Goal: Task Accomplishment & Management: Manage account settings

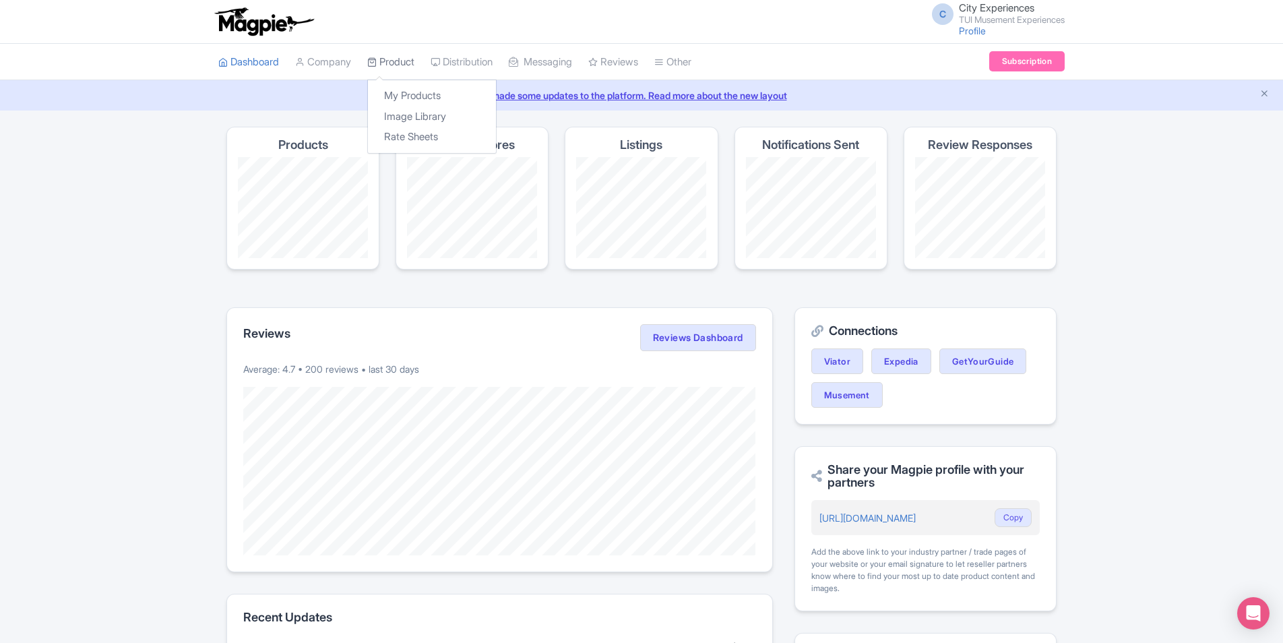
click at [412, 58] on link "Product" at bounding box center [390, 62] width 47 height 37
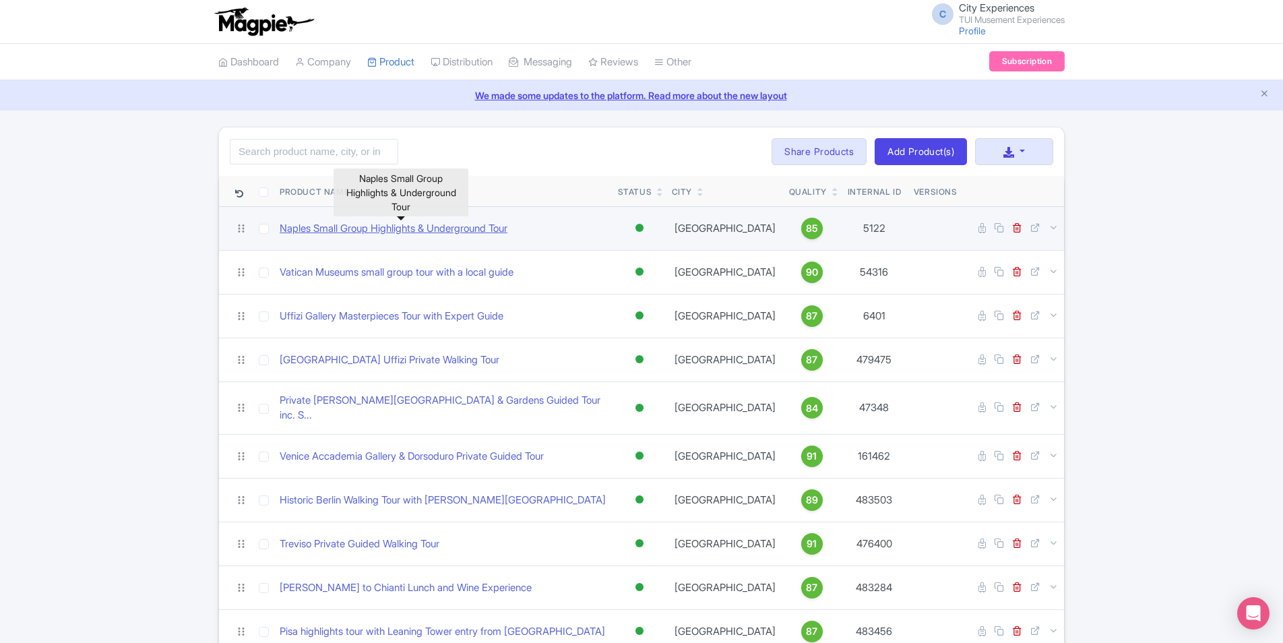
click at [485, 232] on link "Naples Small Group Highlights & Underground Tour" at bounding box center [394, 228] width 228 height 15
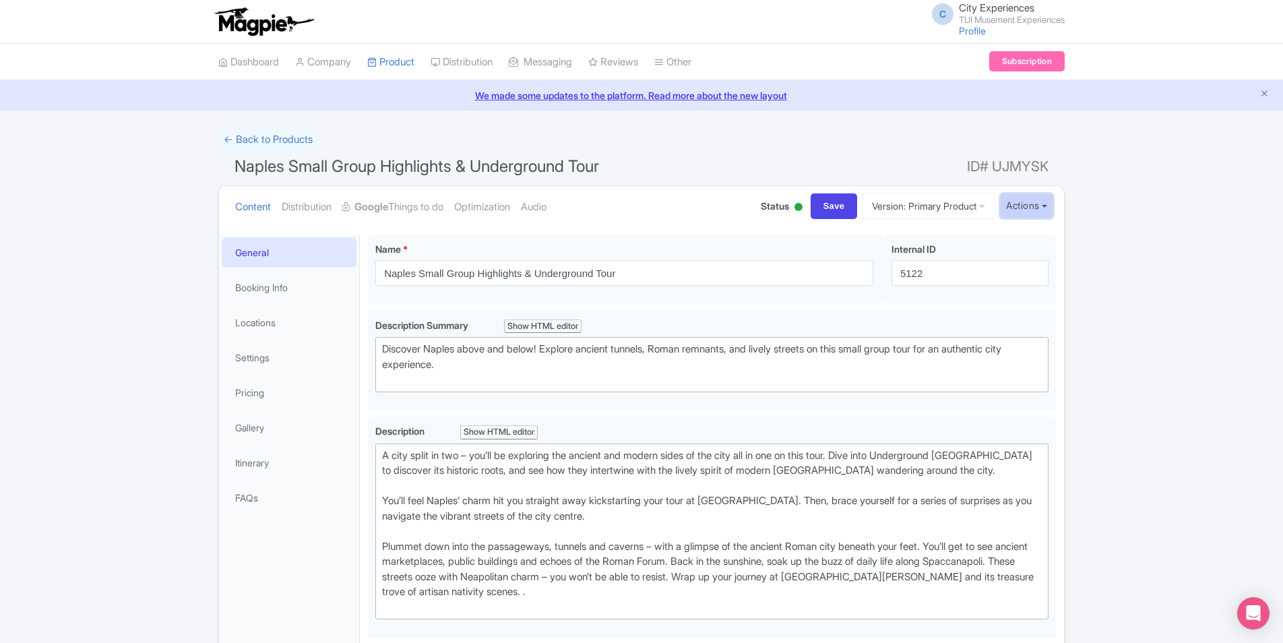
click at [1032, 204] on button "Actions" at bounding box center [1026, 205] width 53 height 25
click at [1023, 317] on link "Create new version" at bounding box center [994, 318] width 128 height 21
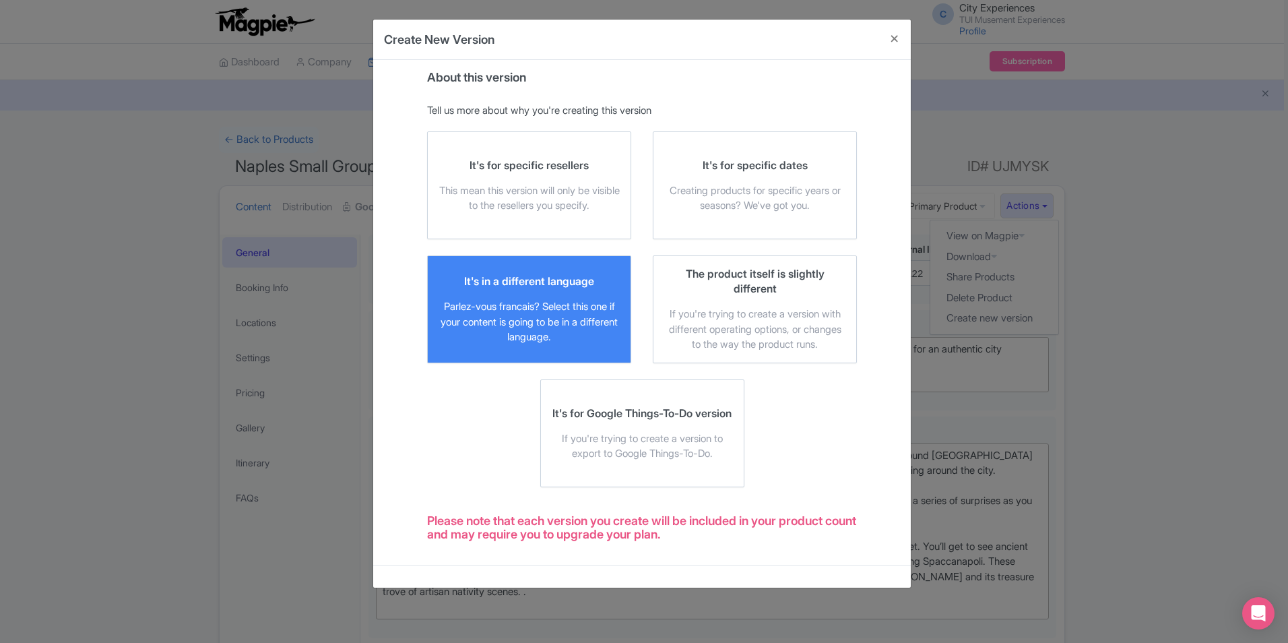
click at [549, 310] on div "Parlez-vous francais? Select this one if your content is going to be in a diffe…" at bounding box center [529, 322] width 181 height 46
click at [0, 0] on input "It's in a different language Parlez-vous francais? Select this one if your cont…" at bounding box center [0, 0] width 0 height 0
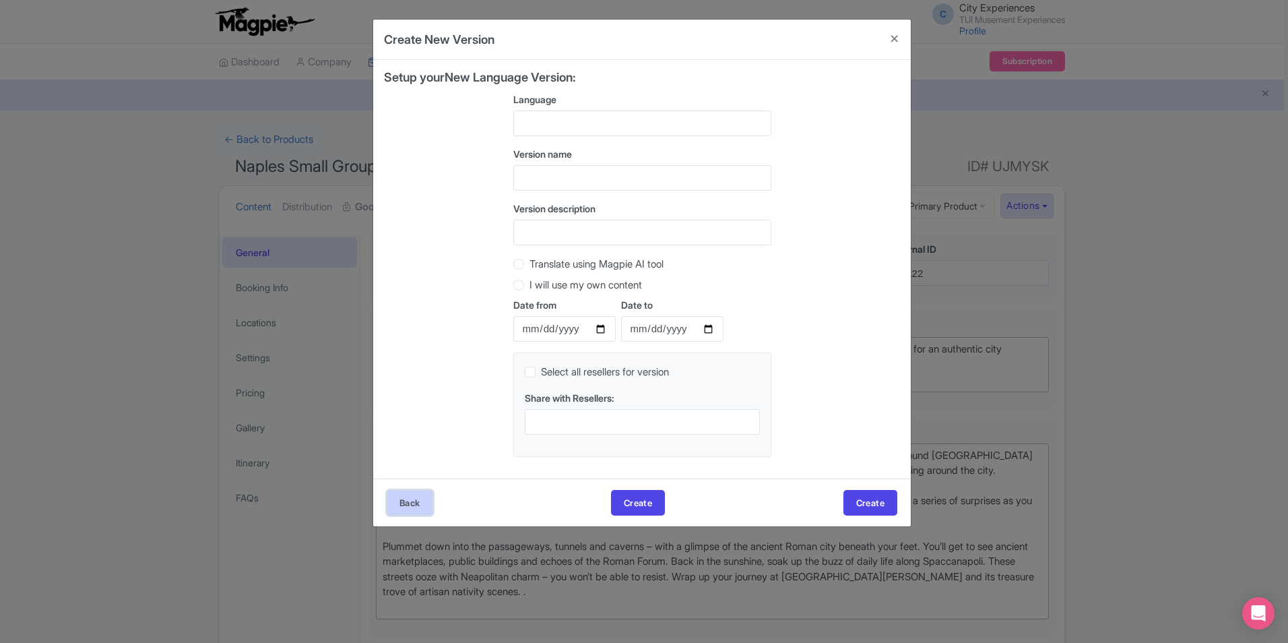
click at [401, 512] on button "Back" at bounding box center [410, 503] width 46 height 26
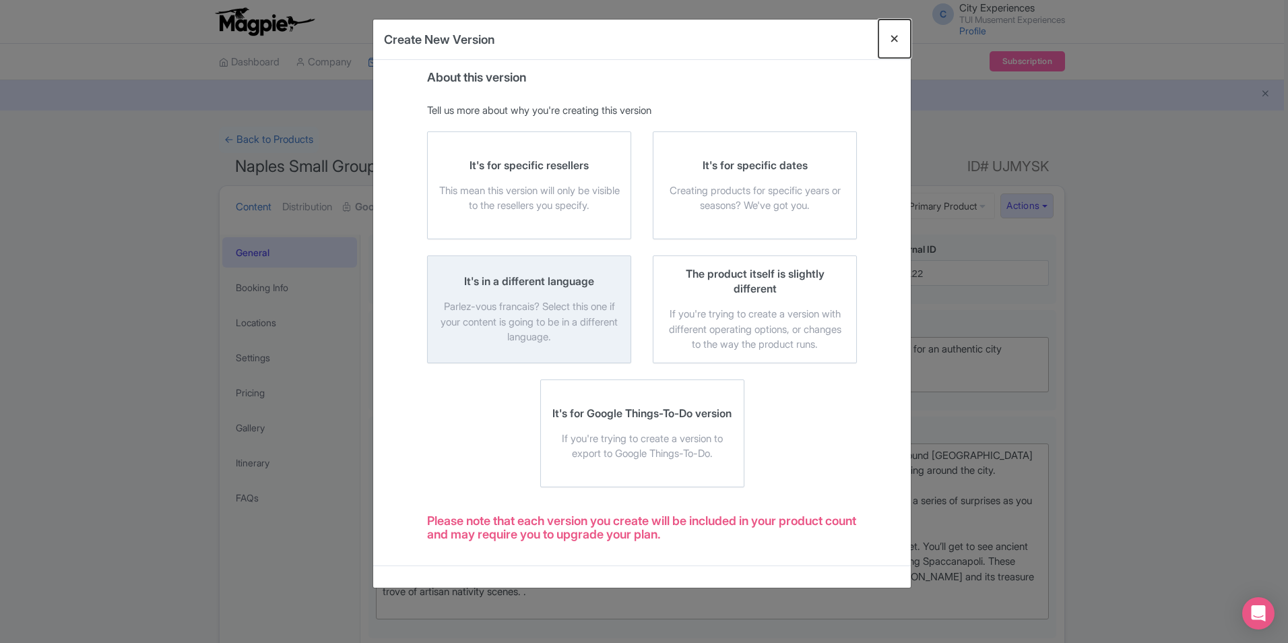
click at [888, 36] on button "Close" at bounding box center [895, 39] width 32 height 38
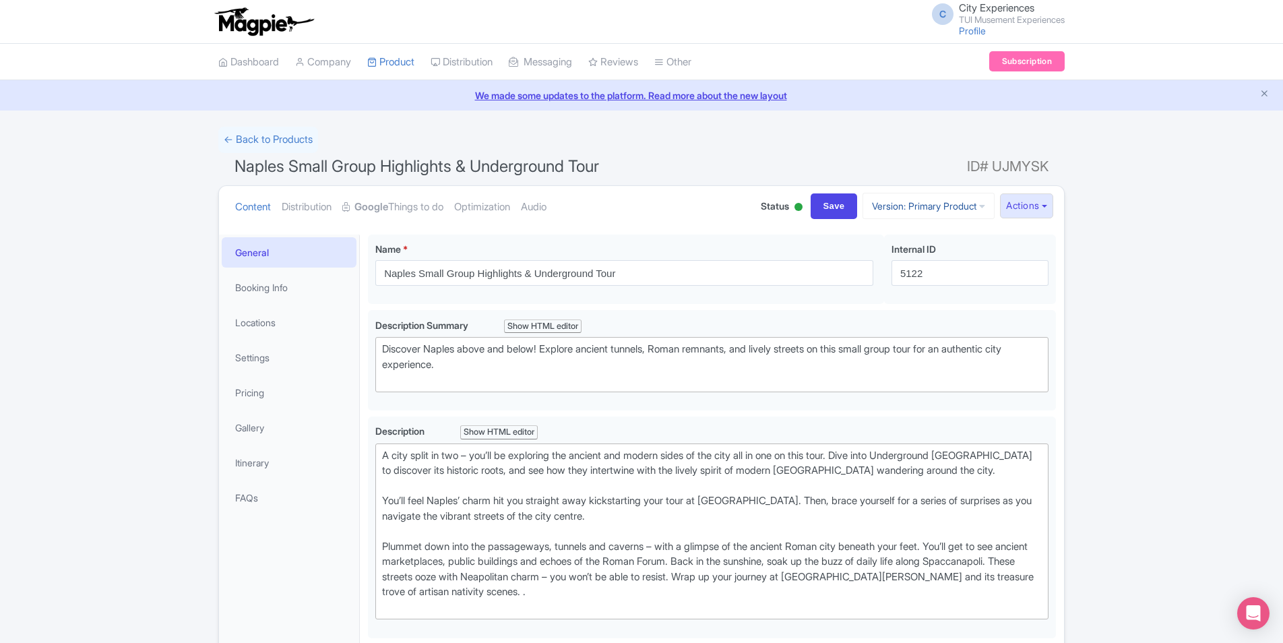
click at [937, 198] on link "Version: Primary Product" at bounding box center [929, 206] width 132 height 26
click at [268, 143] on link "← Back to Products" at bounding box center [268, 140] width 100 height 26
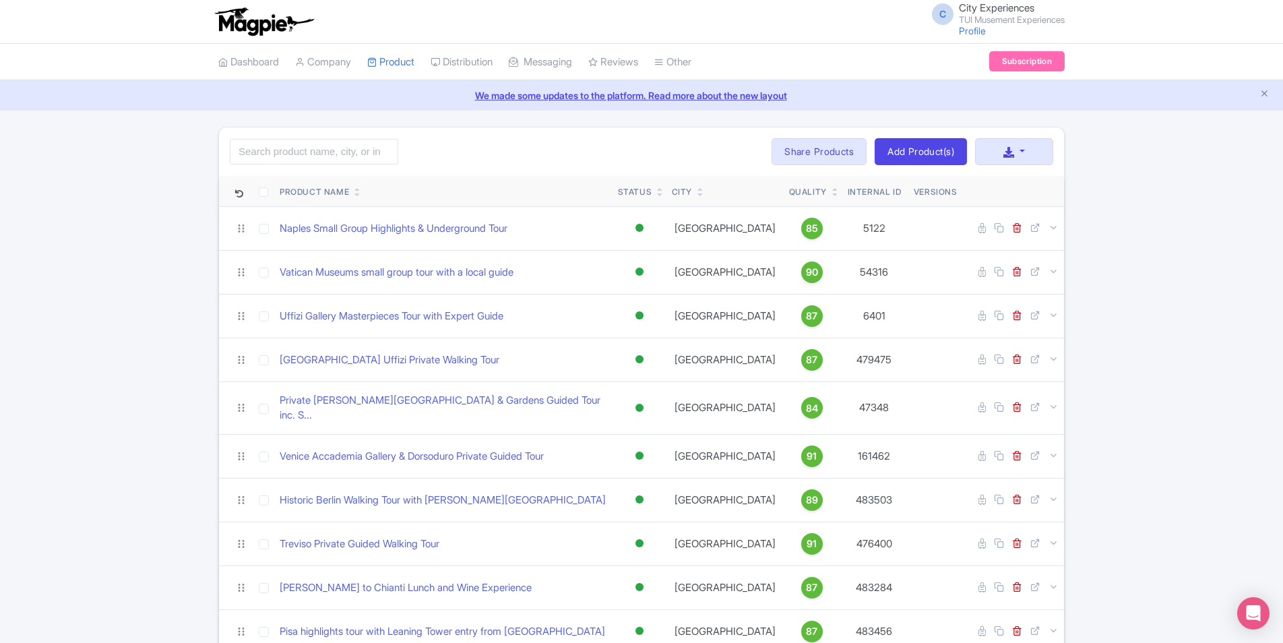
click at [798, 191] on div "Quality" at bounding box center [812, 192] width 46 height 12
click at [832, 197] on icon at bounding box center [835, 195] width 6 height 8
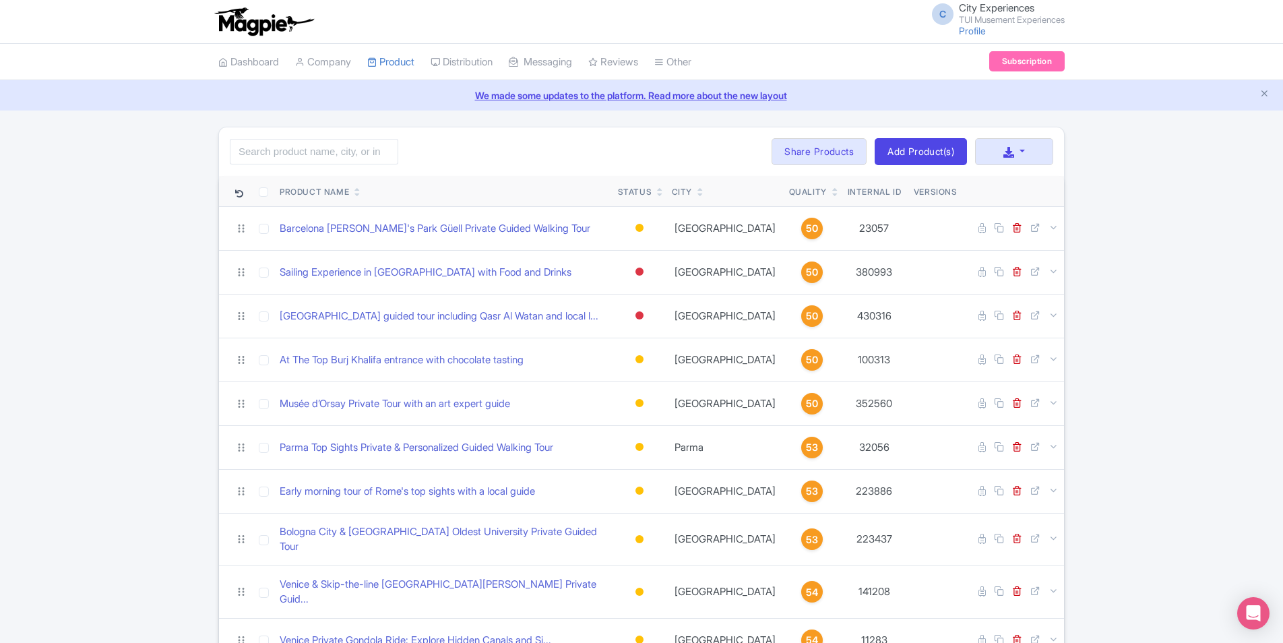
click at [832, 187] on icon at bounding box center [835, 189] width 6 height 8
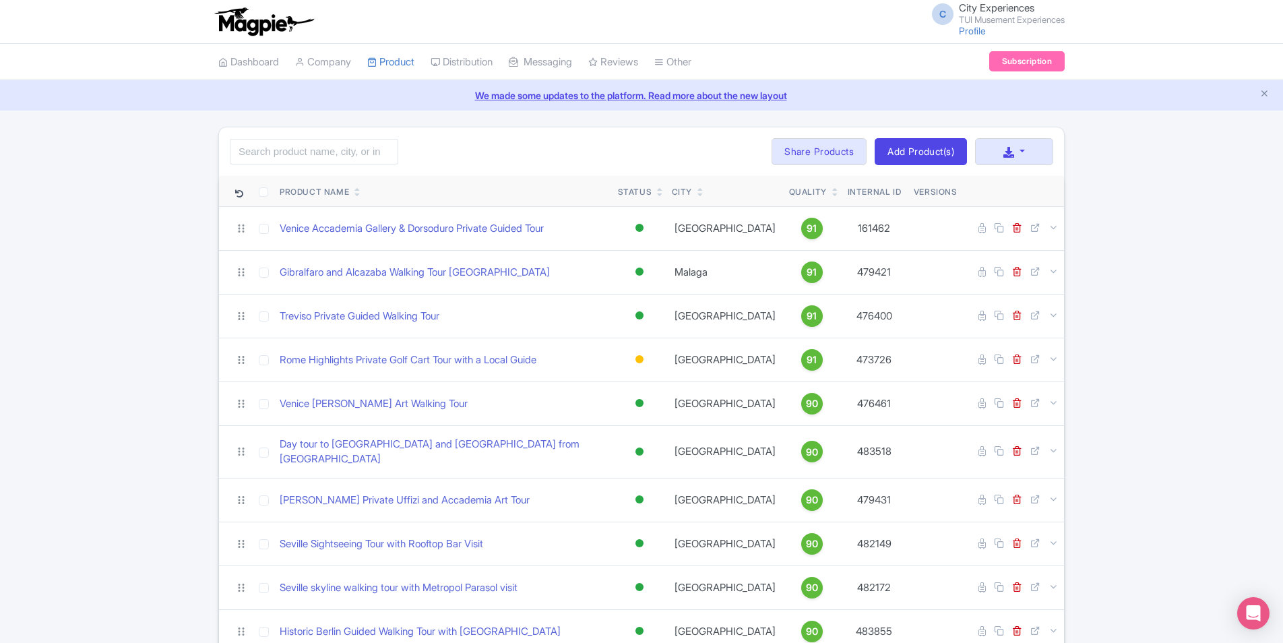
click at [832, 189] on link at bounding box center [835, 194] width 6 height 11
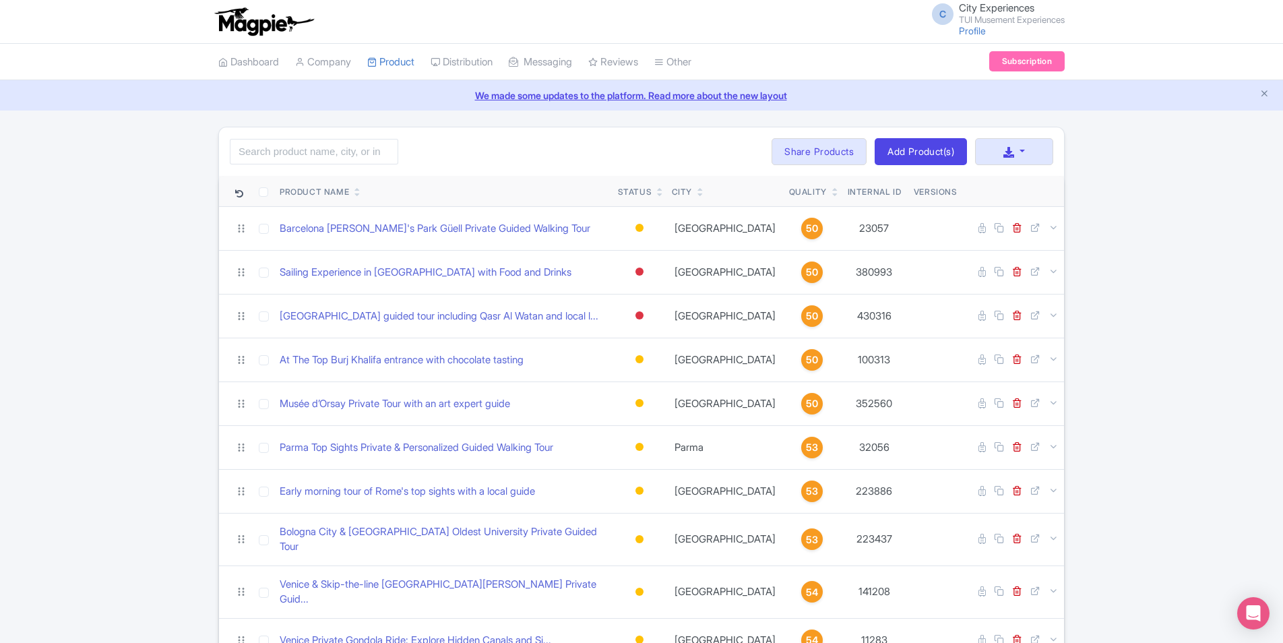
click at [832, 188] on icon at bounding box center [835, 189] width 6 height 8
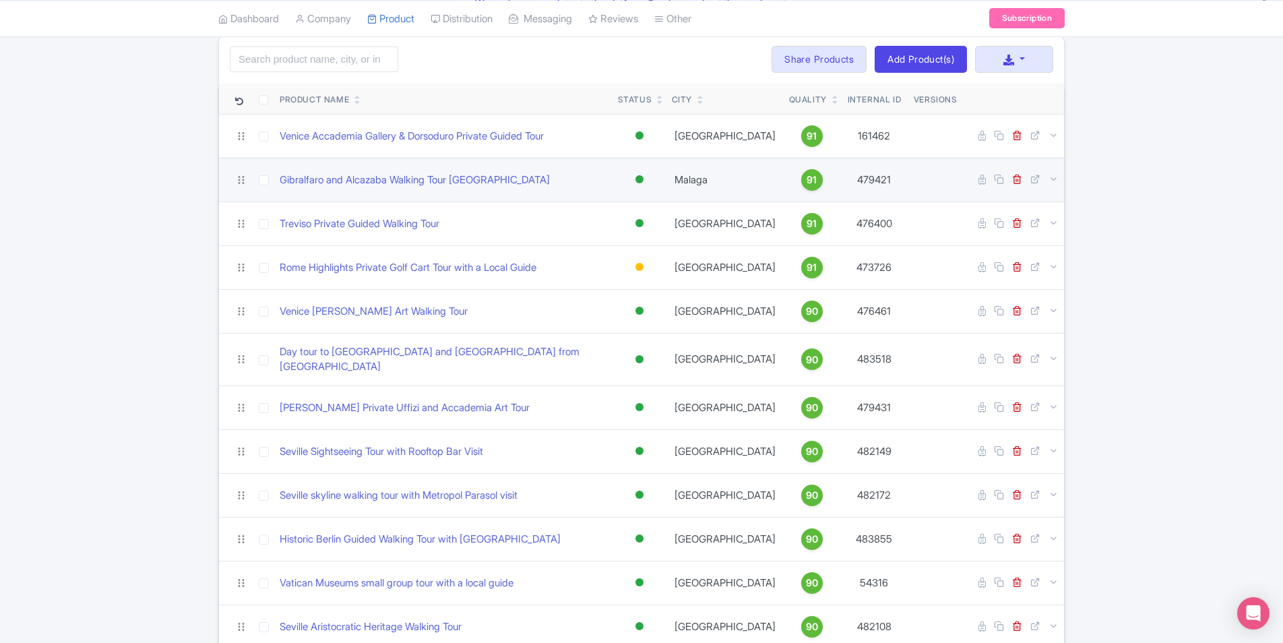
scroll to position [135, 0]
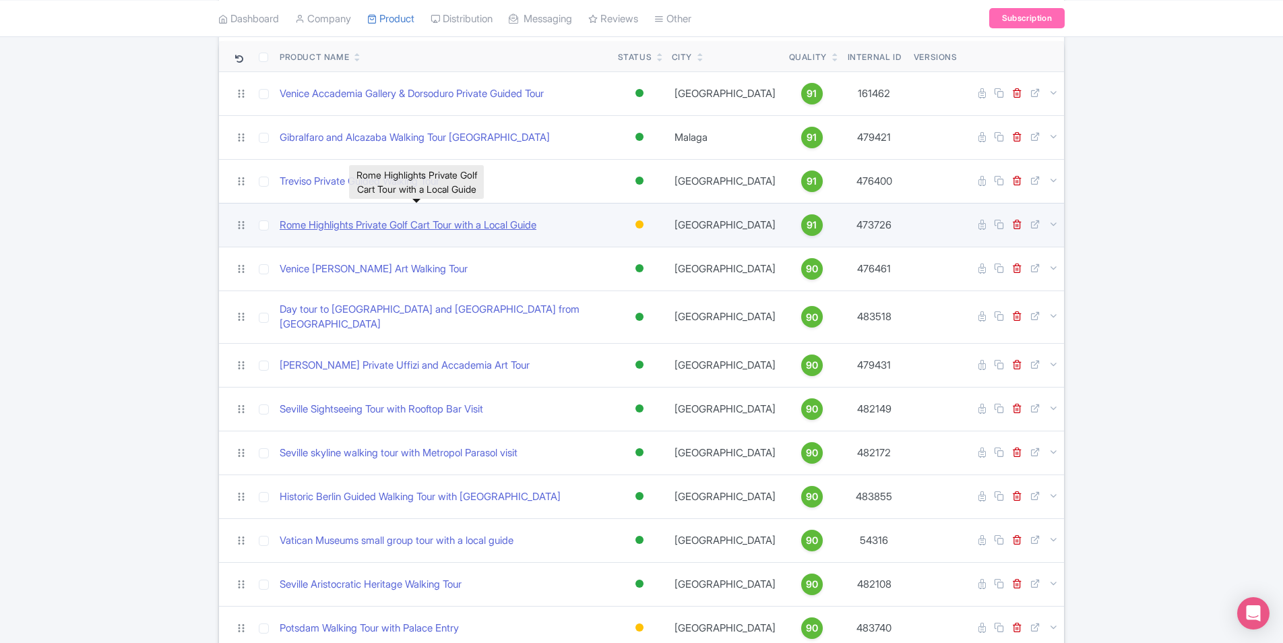
click at [519, 224] on link "Rome Highlights Private Golf Cart Tour with a Local Guide" at bounding box center [408, 225] width 257 height 15
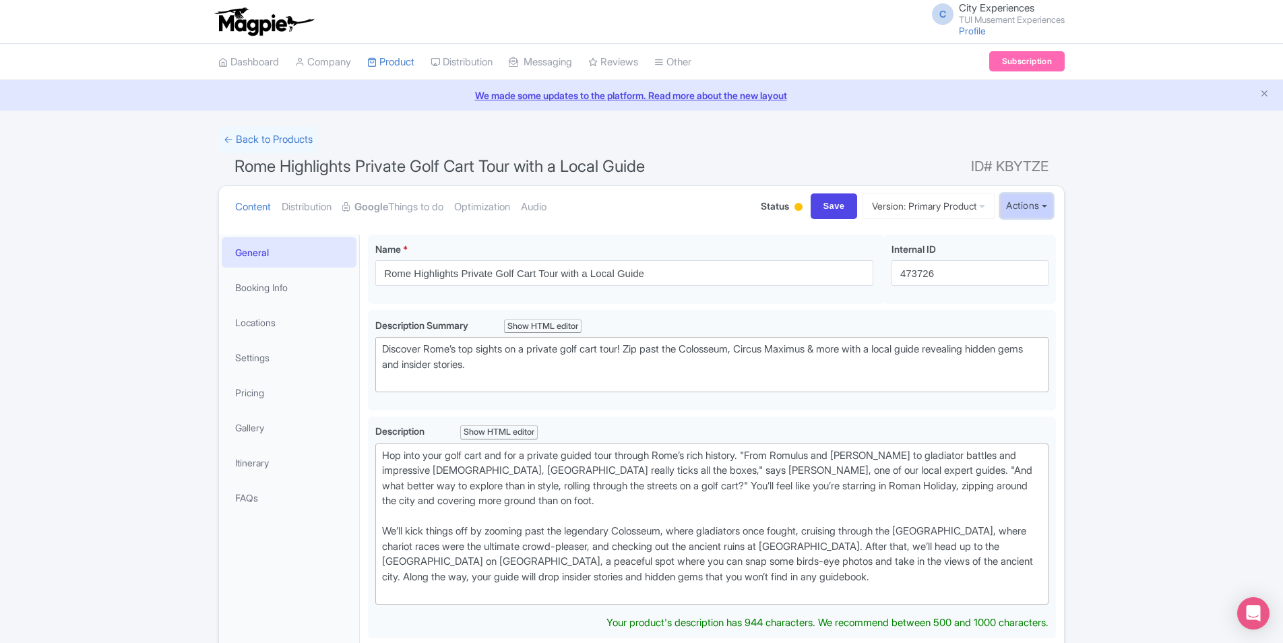
click at [1038, 204] on button "Actions" at bounding box center [1026, 205] width 53 height 25
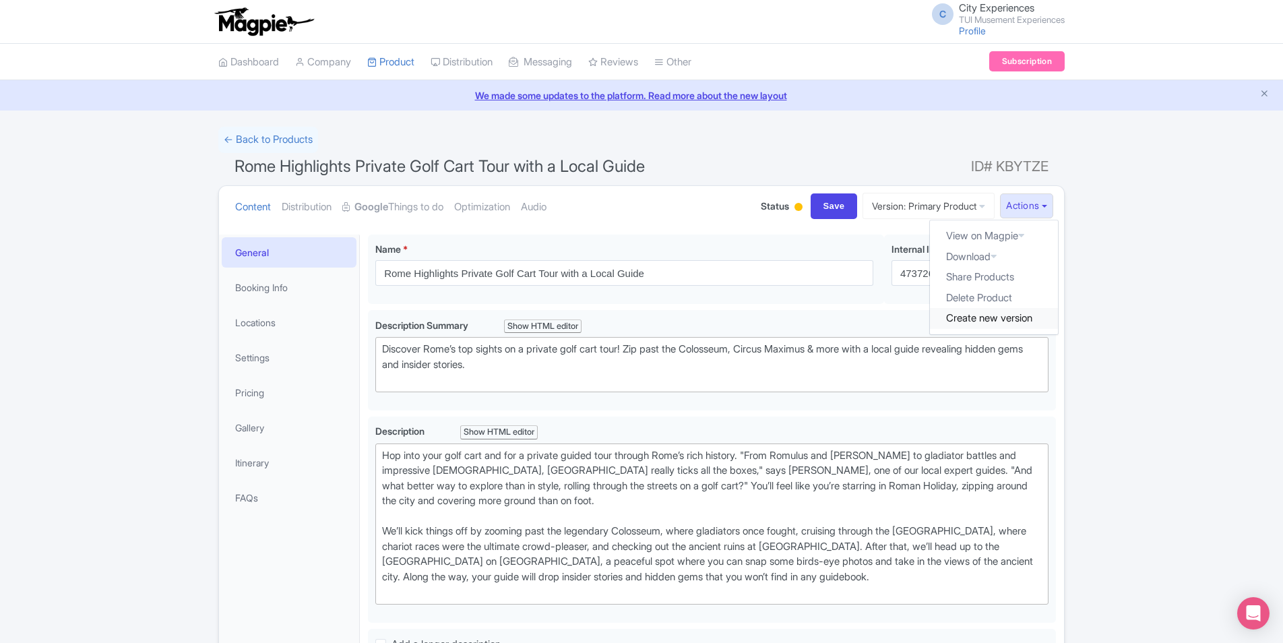
click at [979, 323] on link "Create new version" at bounding box center [994, 318] width 128 height 21
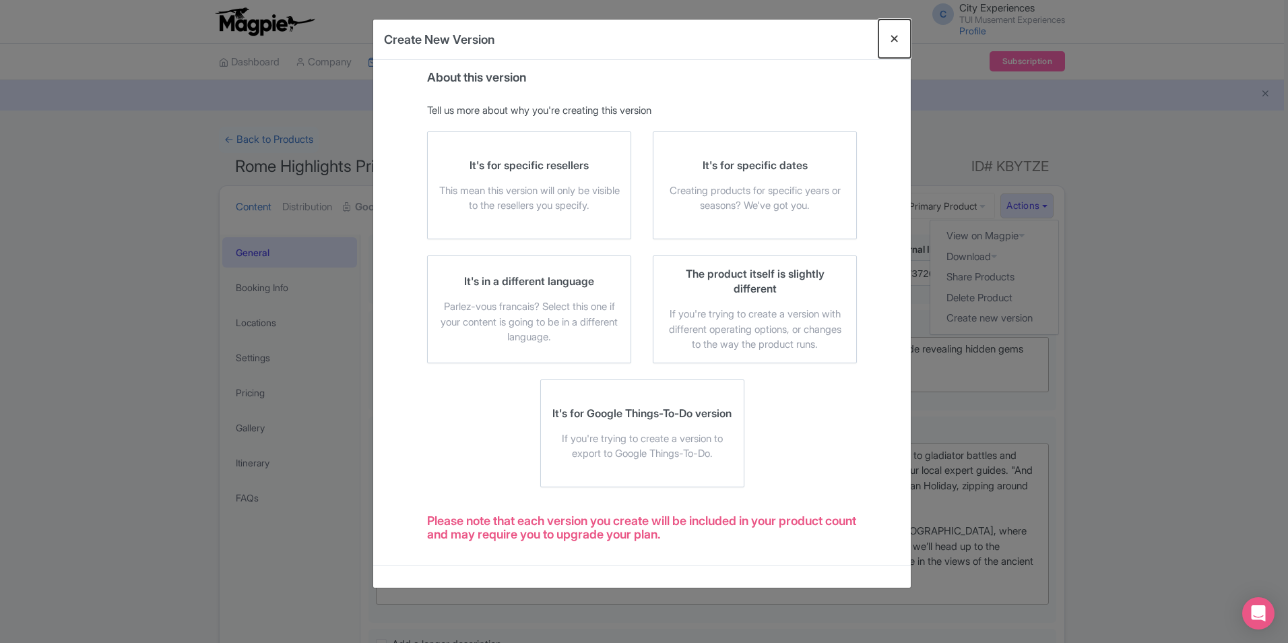
click at [894, 40] on button "Close" at bounding box center [895, 39] width 32 height 38
